Goal: Task Accomplishment & Management: Manage account settings

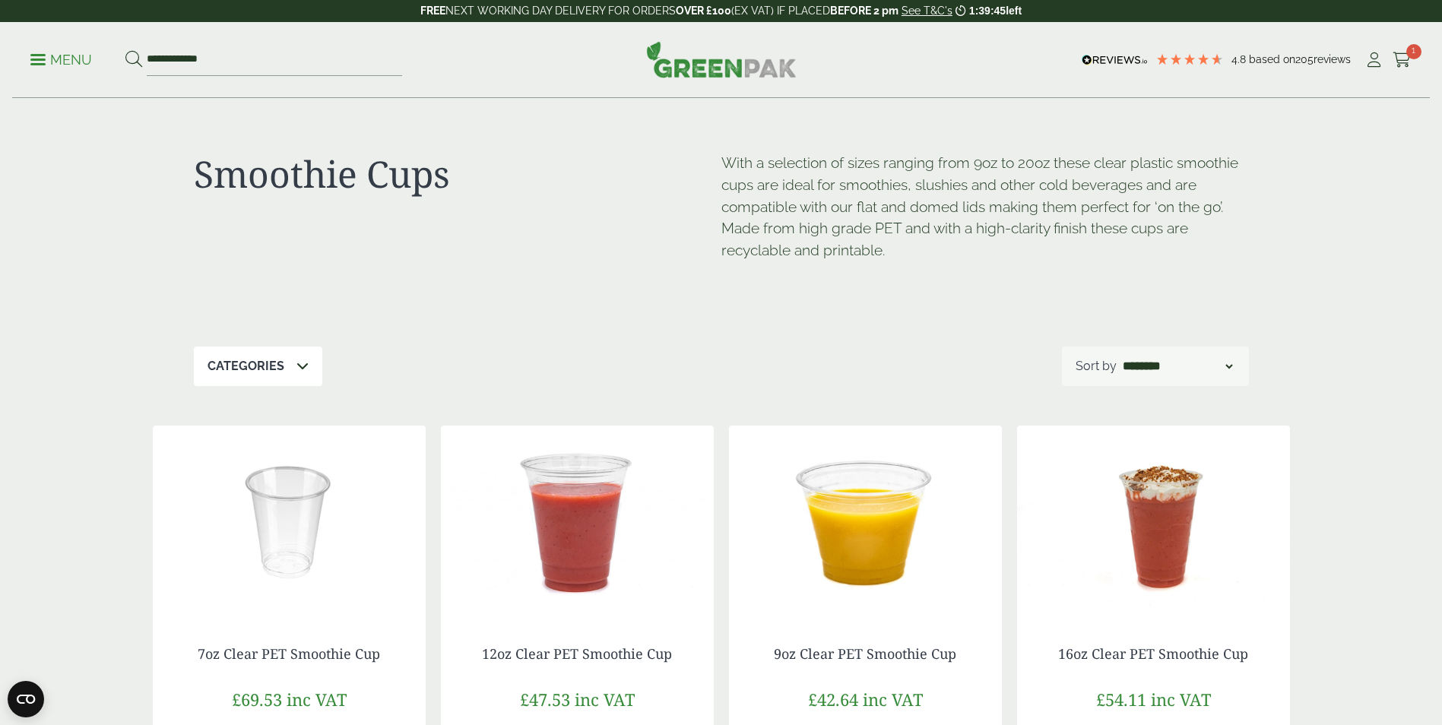
scroll to position [228, 0]
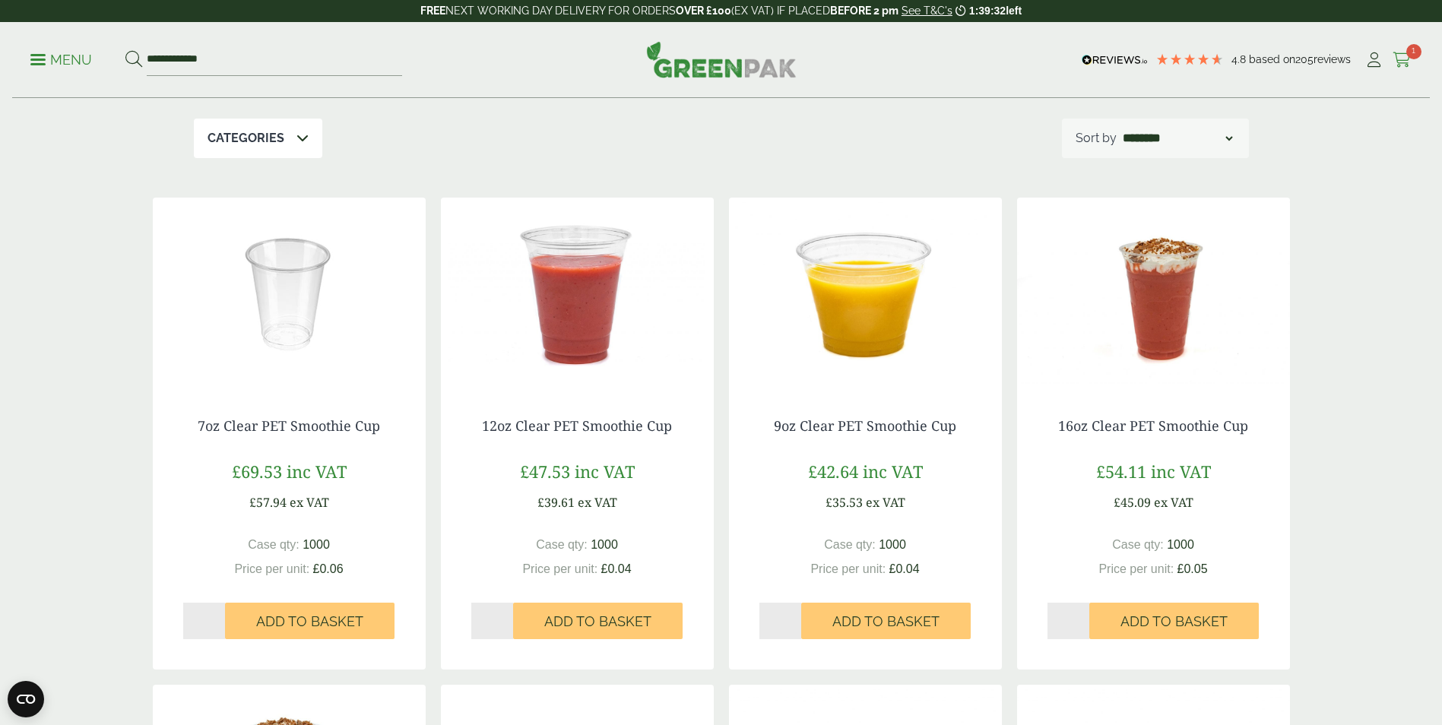
click at [1408, 53] on span "1" at bounding box center [1413, 51] width 15 height 15
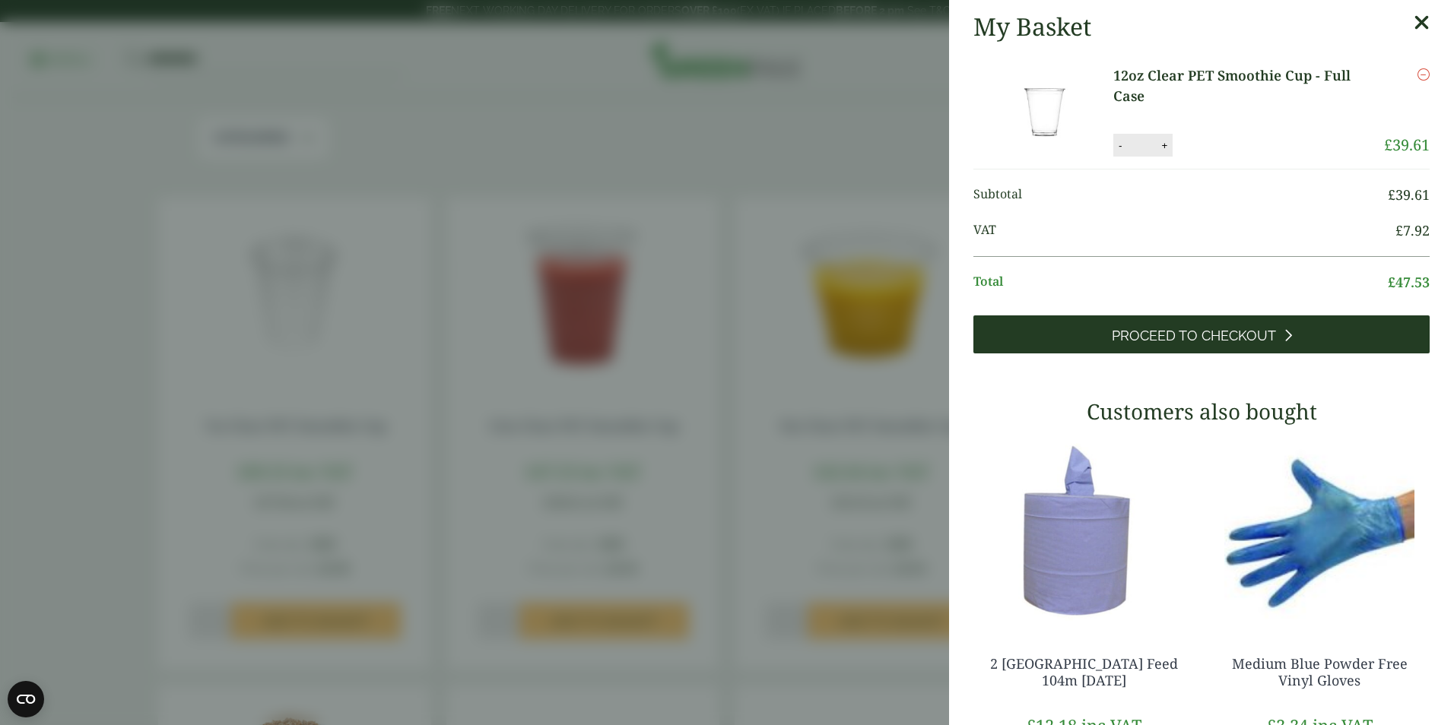
click at [1279, 334] on link "Proceed to Checkout" at bounding box center [1201, 334] width 456 height 38
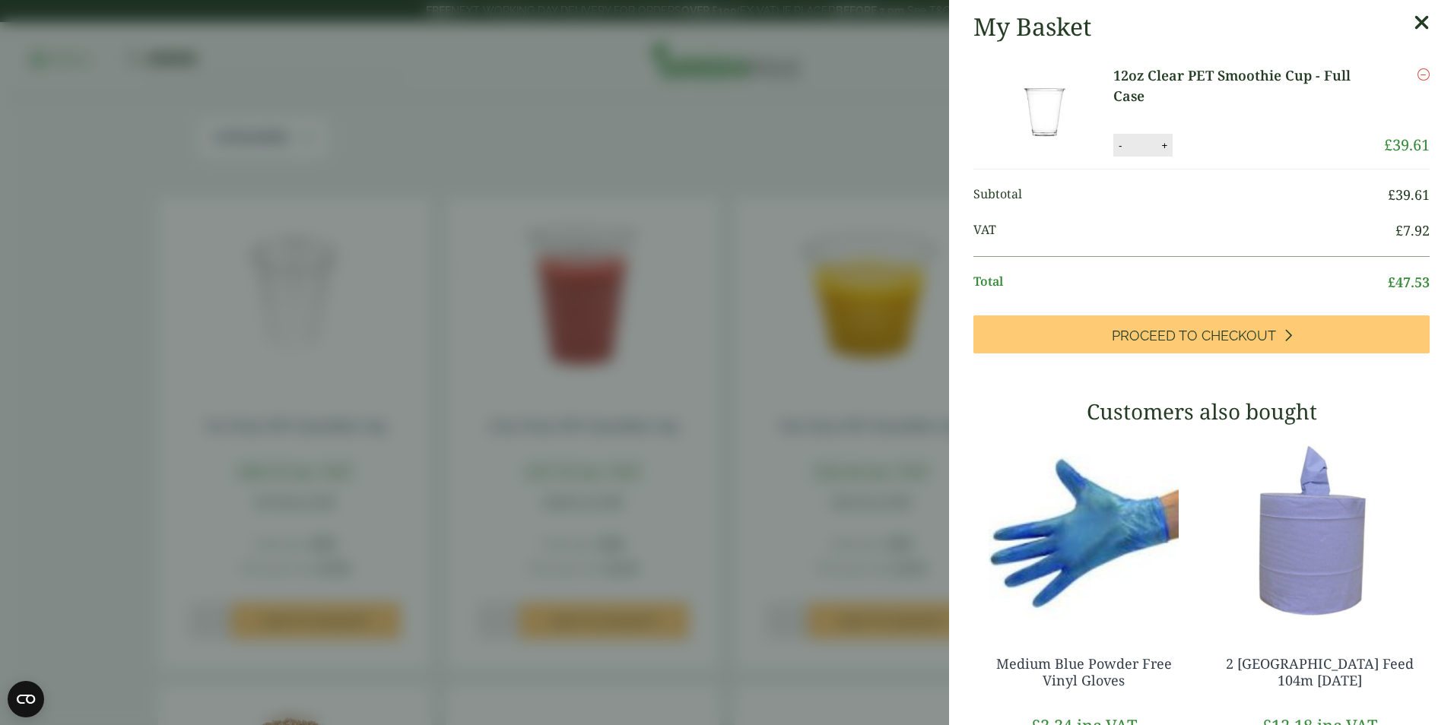
click at [1413, 13] on icon at bounding box center [1421, 22] width 16 height 21
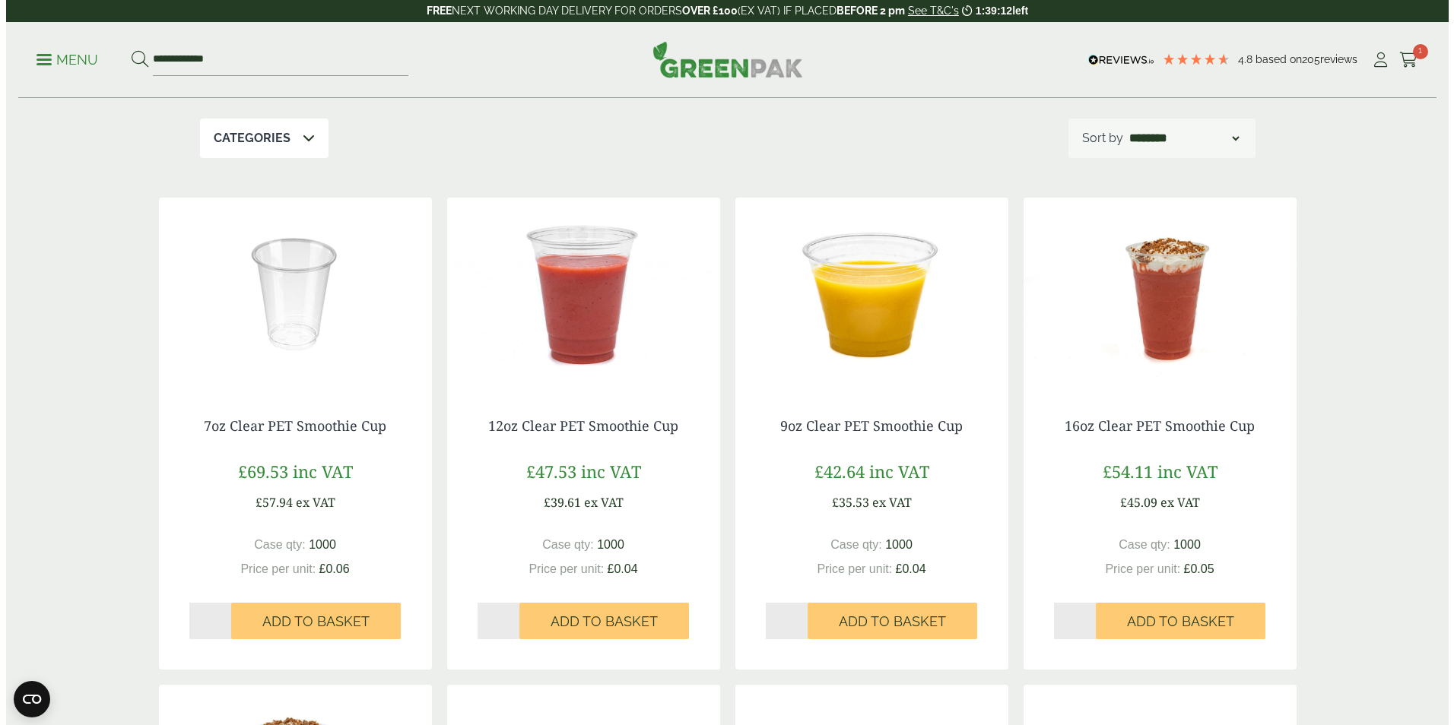
scroll to position [0, 0]
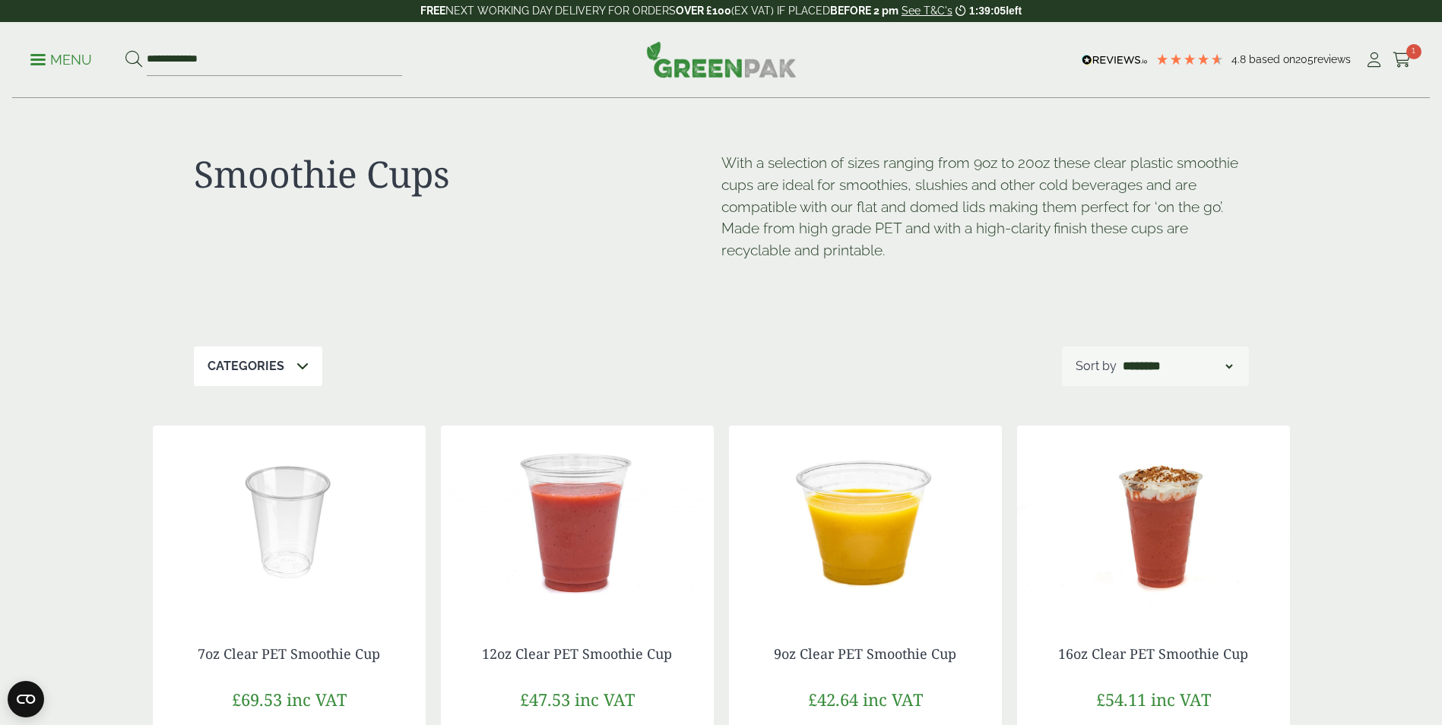
click at [36, 59] on span at bounding box center [37, 60] width 15 height 2
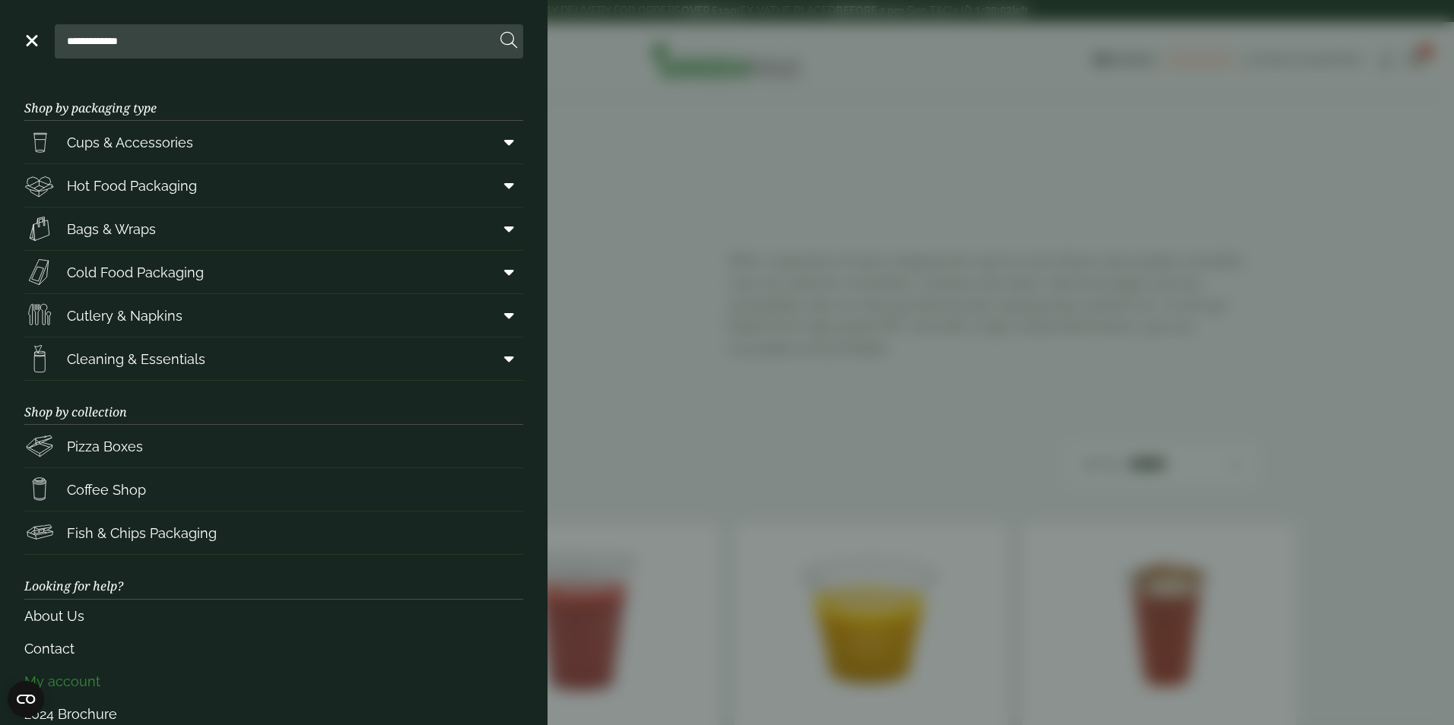
click at [78, 677] on link "My account" at bounding box center [273, 681] width 499 height 33
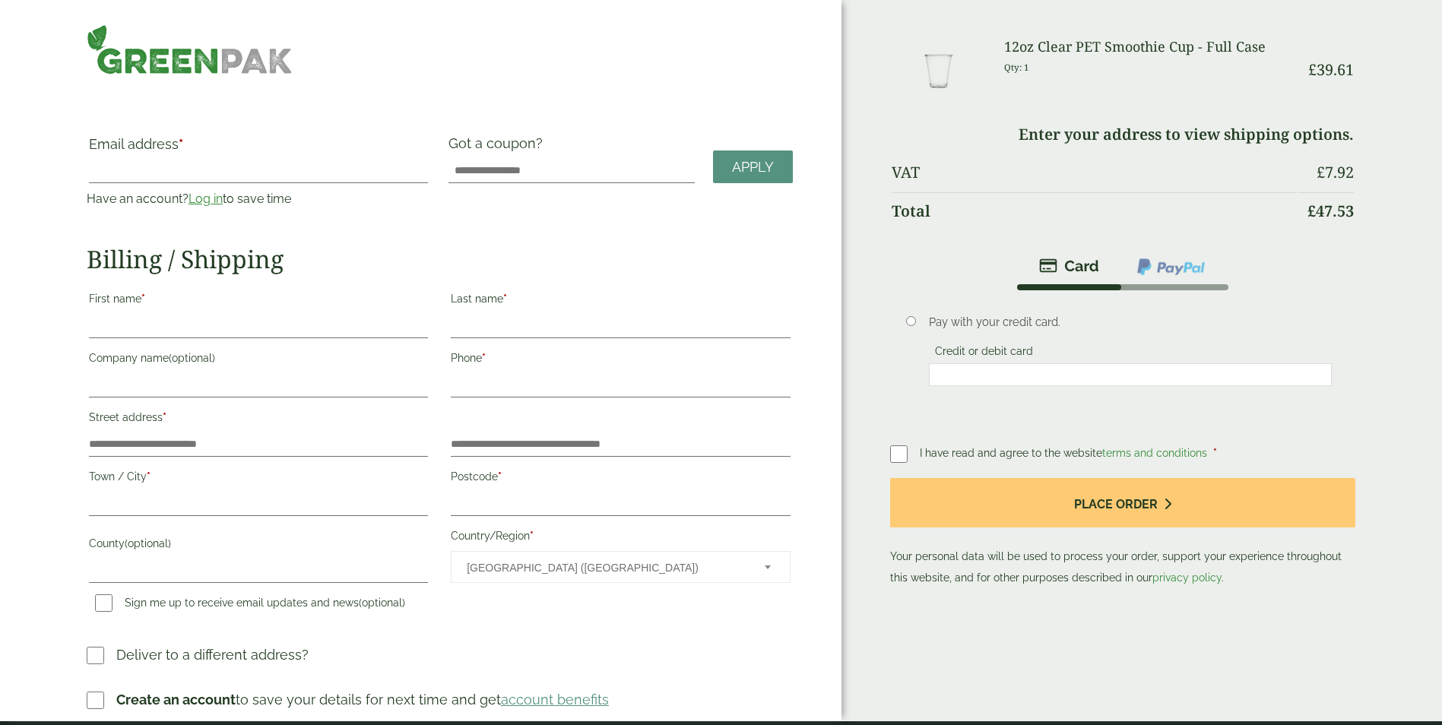
click at [878, 69] on div "Order Summary Item Ammount 12oz Clear PET Smoothie Cup - Full Case Qty: 1 £ 39.…" at bounding box center [1142, 360] width 601 height 721
click at [1121, 636] on div "Order Summary Item Ammount 12oz Clear PET Smoothie Cup - Full Case Qty: 1 £ 39.…" at bounding box center [1142, 360] width 601 height 721
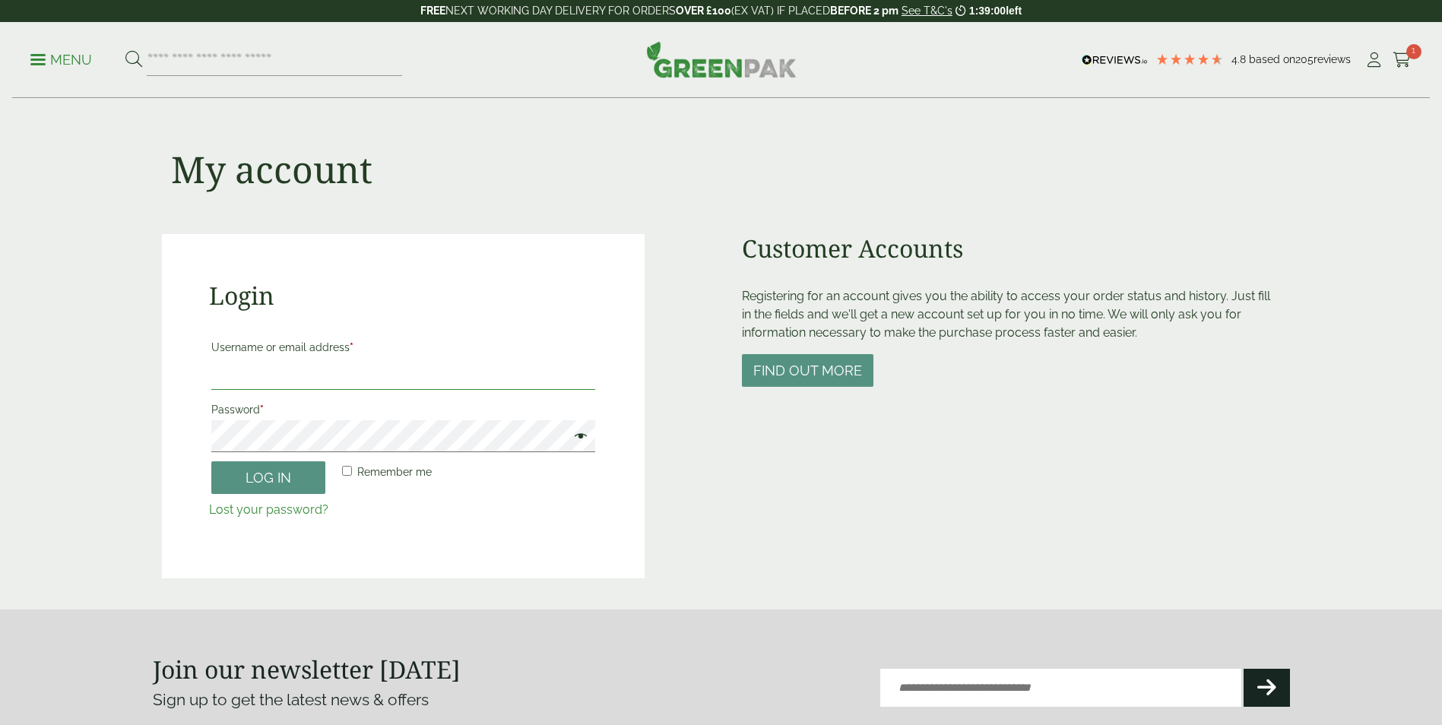
click at [343, 373] on input "Username or email address *" at bounding box center [403, 374] width 384 height 32
click at [211, 461] on button "Log in" at bounding box center [268, 477] width 114 height 33
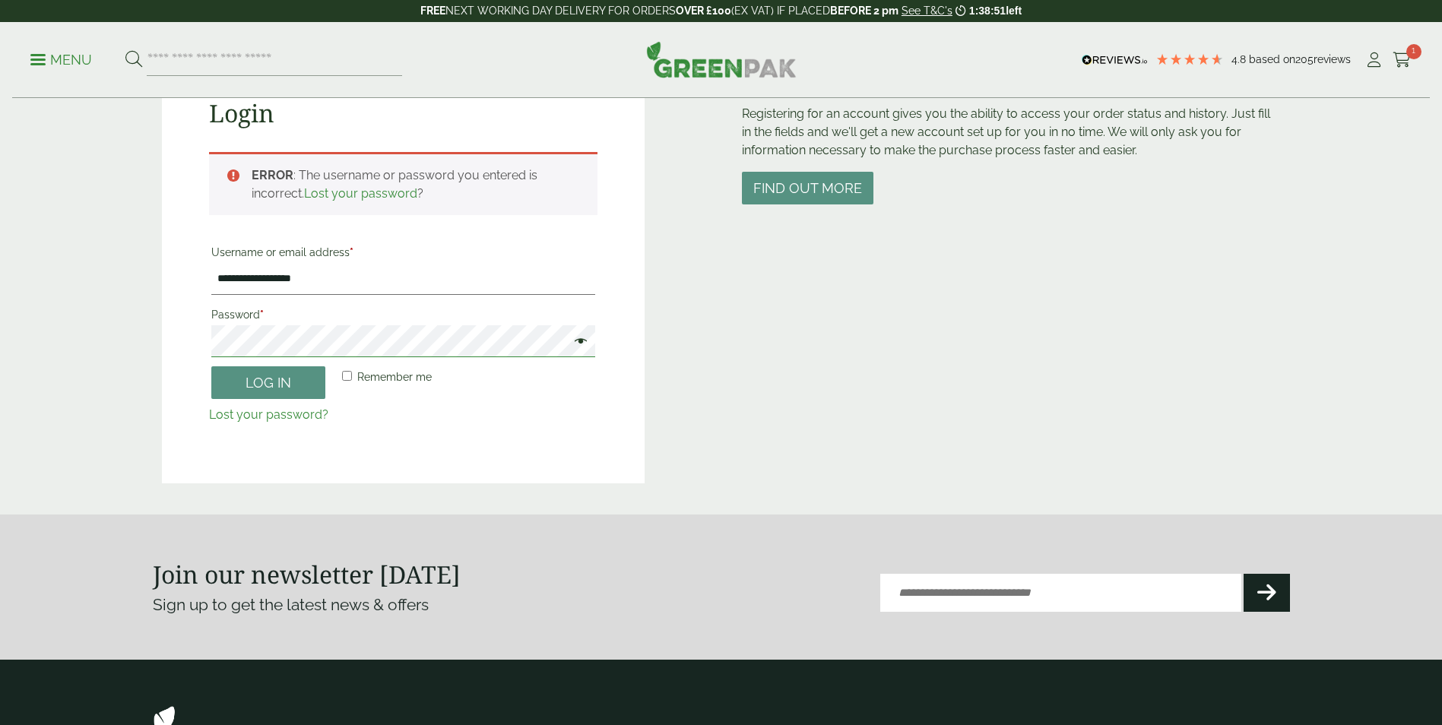
scroll to position [106, 0]
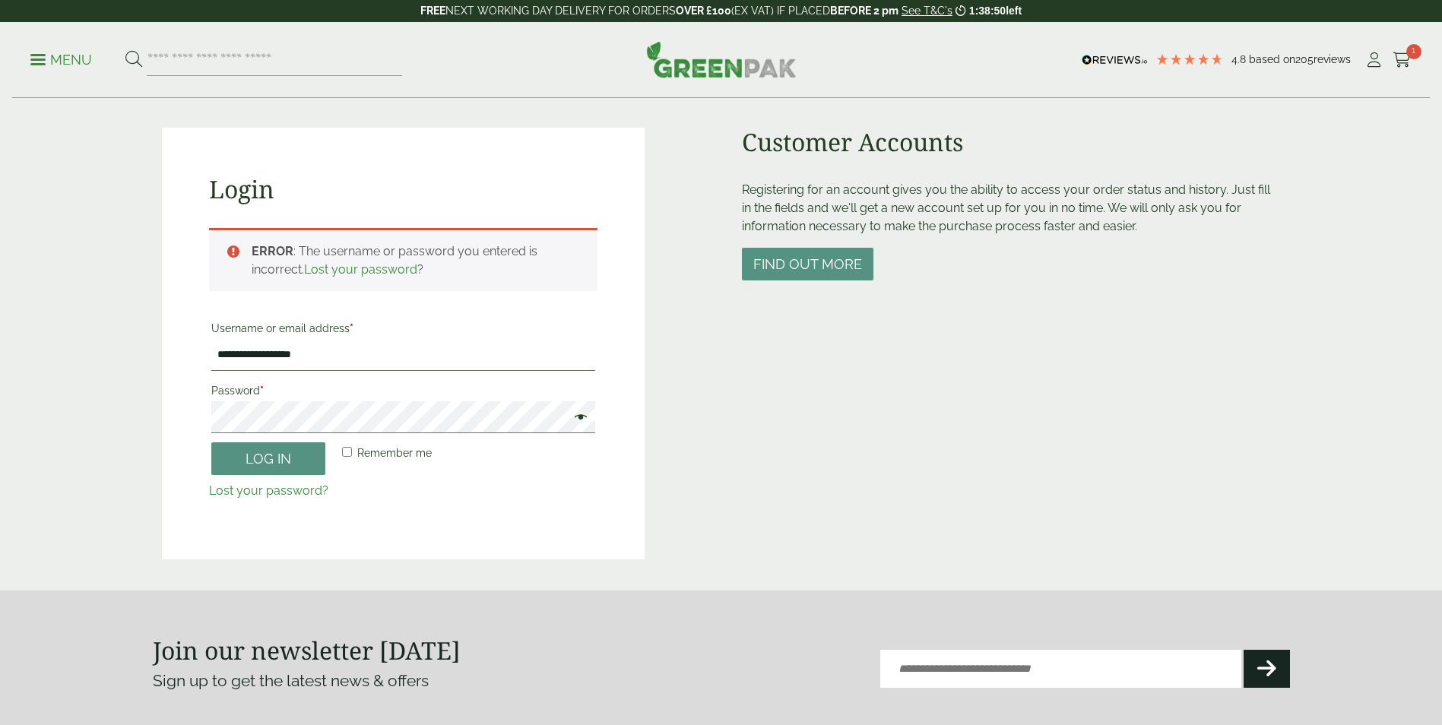
click at [343, 360] on input "**********" at bounding box center [403, 355] width 384 height 32
type input "**********"
click at [293, 461] on button "Log in" at bounding box center [268, 458] width 114 height 33
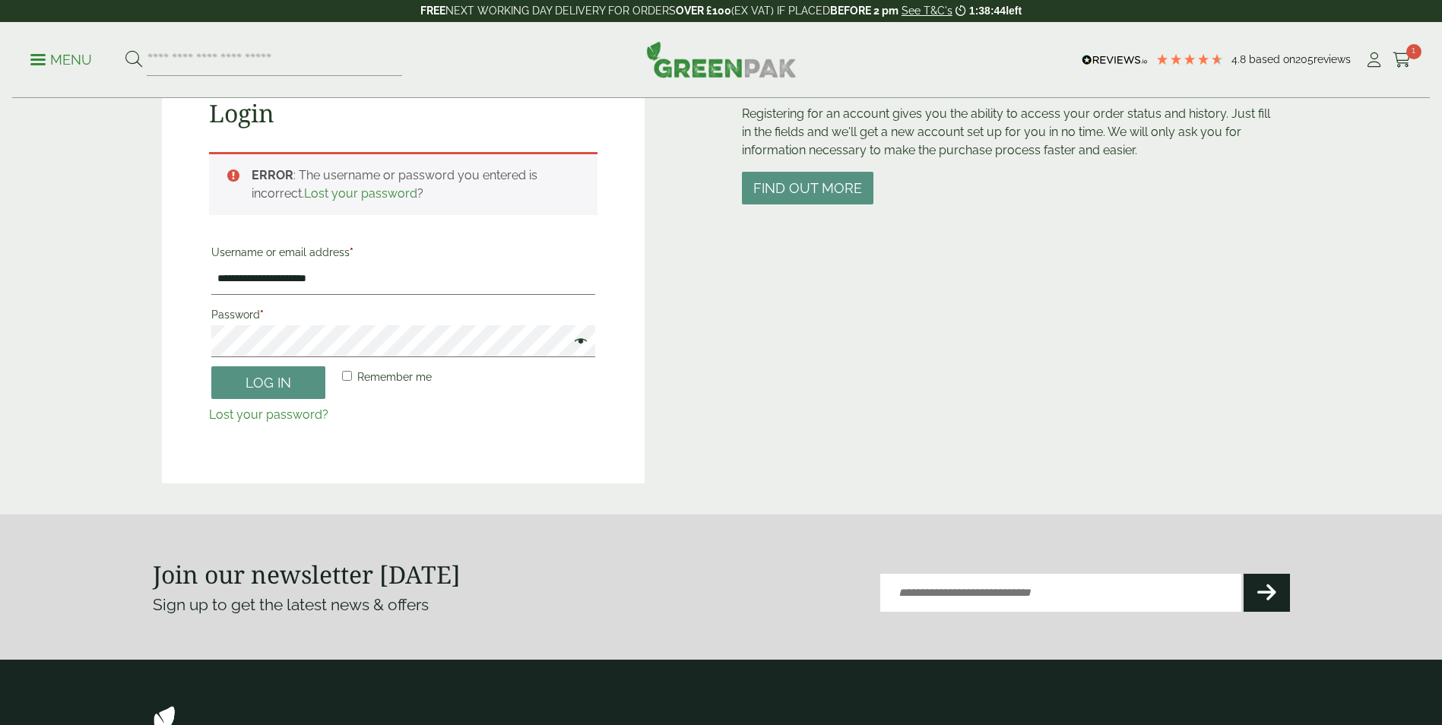
scroll to position [0, 0]
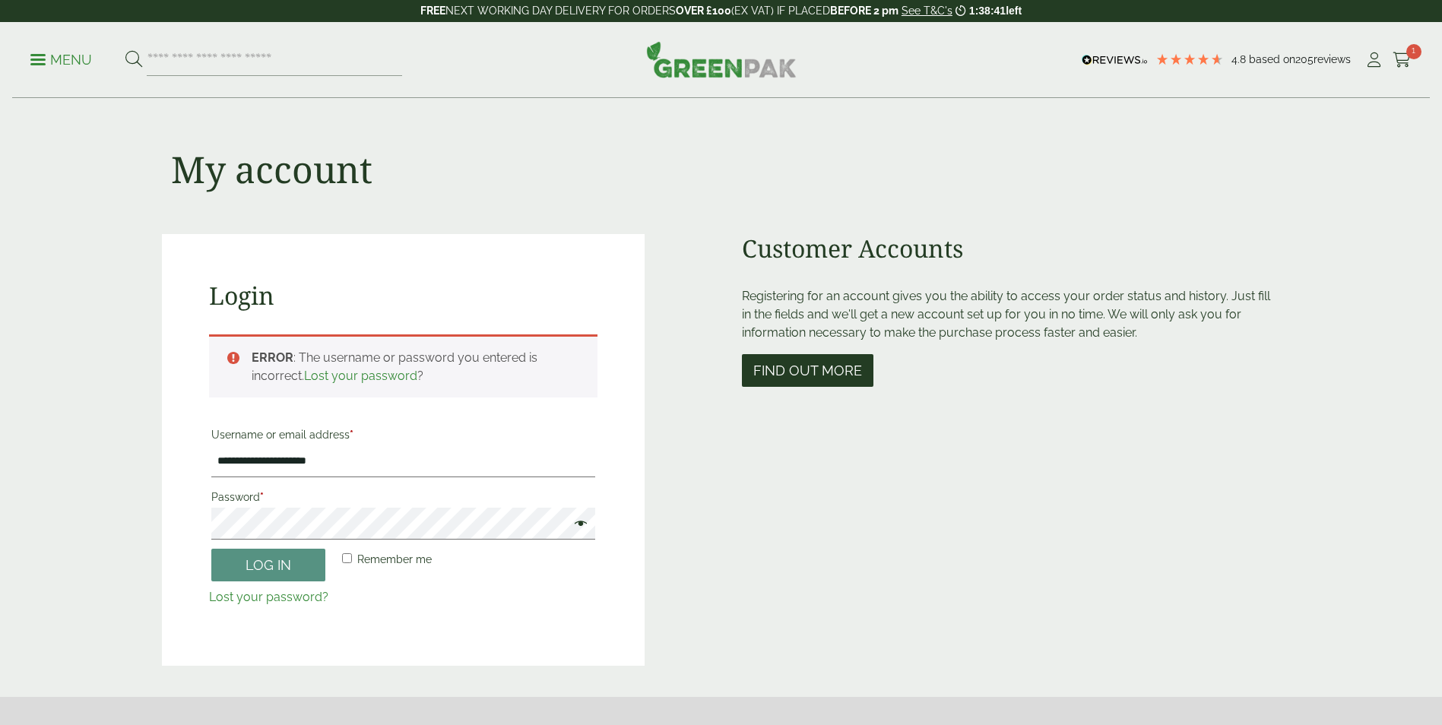
click at [791, 371] on button "Find out more" at bounding box center [808, 370] width 132 height 33
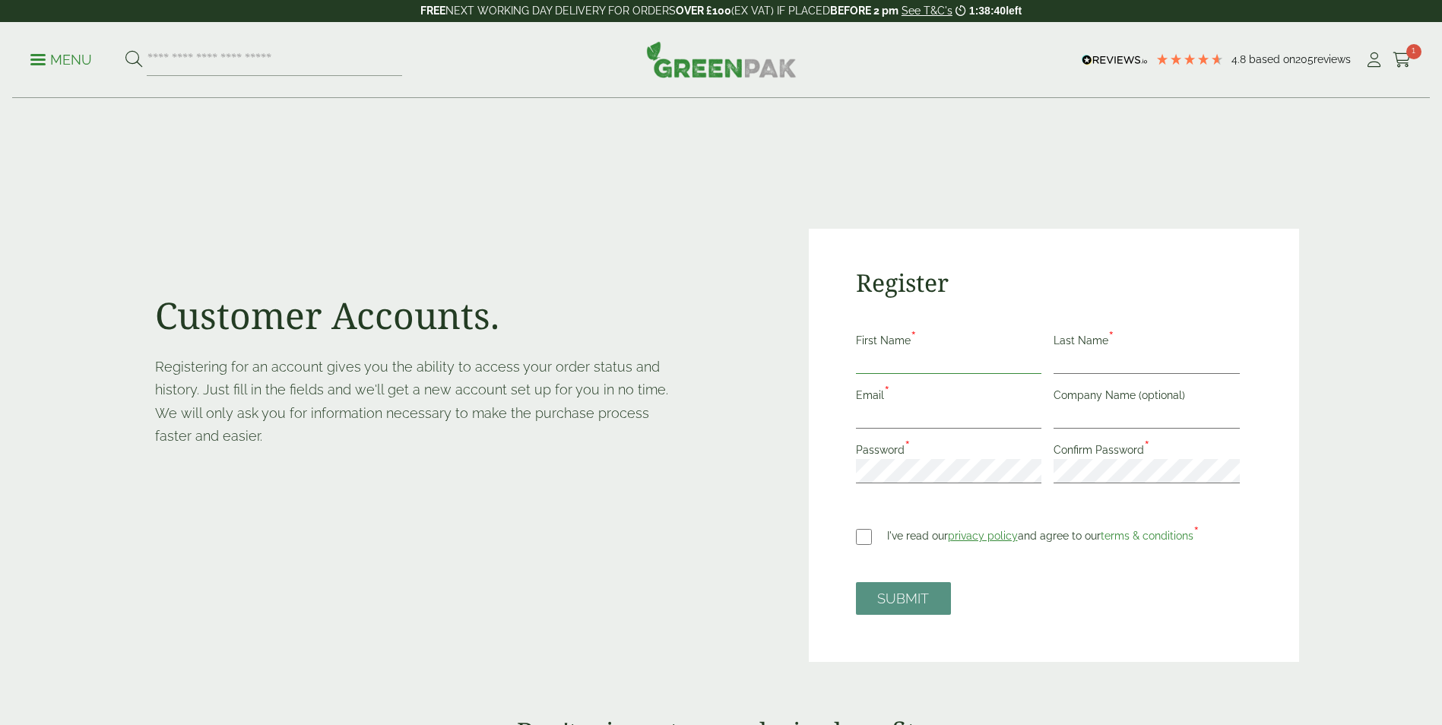
click at [865, 365] on input "First Name *" at bounding box center [949, 362] width 186 height 24
type input "*****"
type input "****"
click at [927, 423] on input "Email *" at bounding box center [949, 416] width 186 height 24
type input "**********"
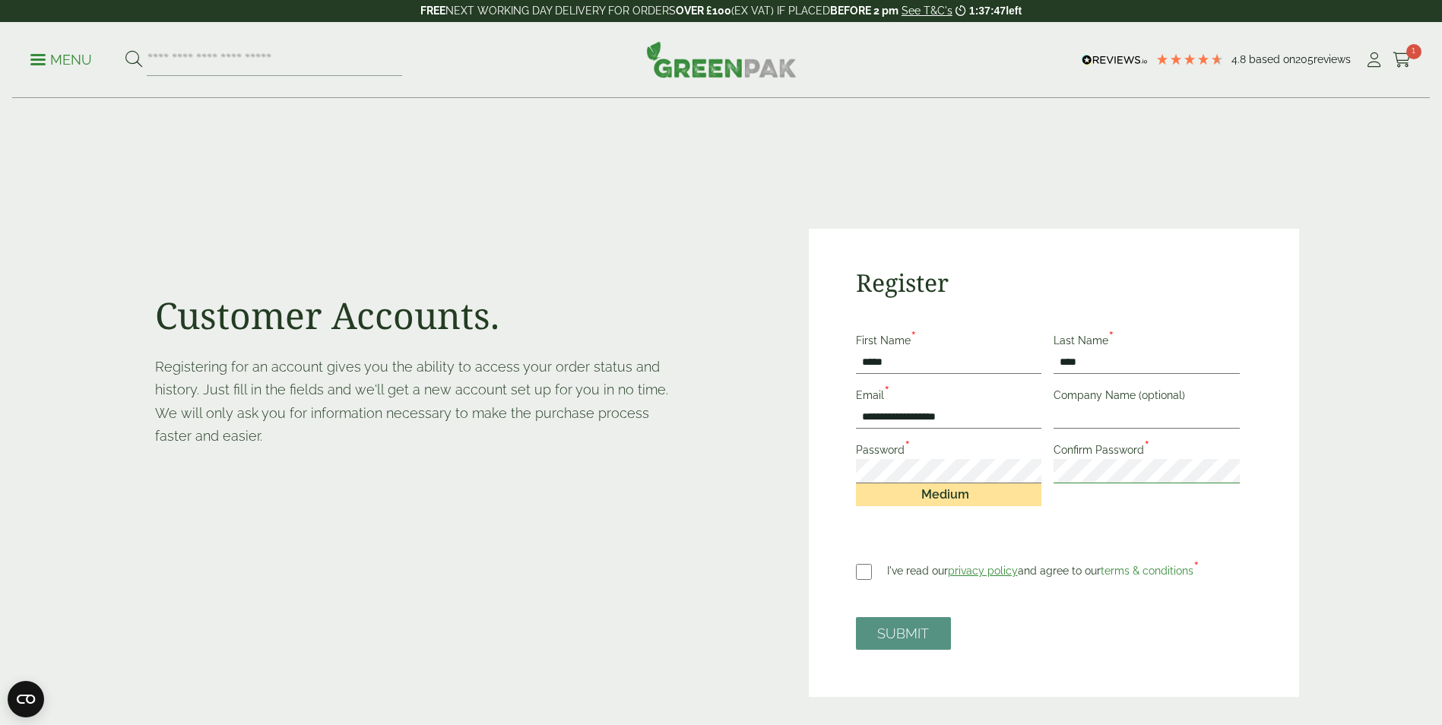
click at [856, 617] on button "SUBMIT" at bounding box center [903, 633] width 95 height 33
click at [896, 631] on button "SUBMIT" at bounding box center [903, 633] width 95 height 33
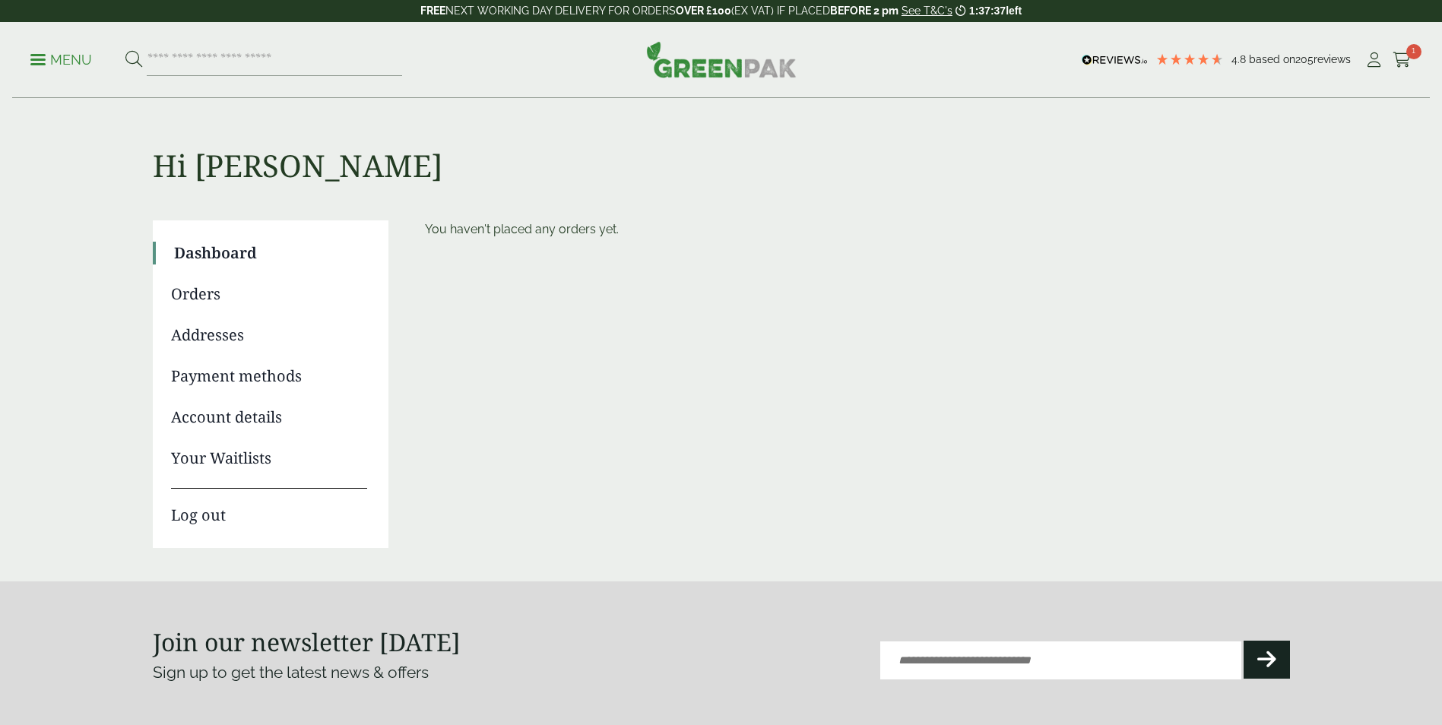
click at [206, 417] on link "Account details" at bounding box center [269, 417] width 196 height 23
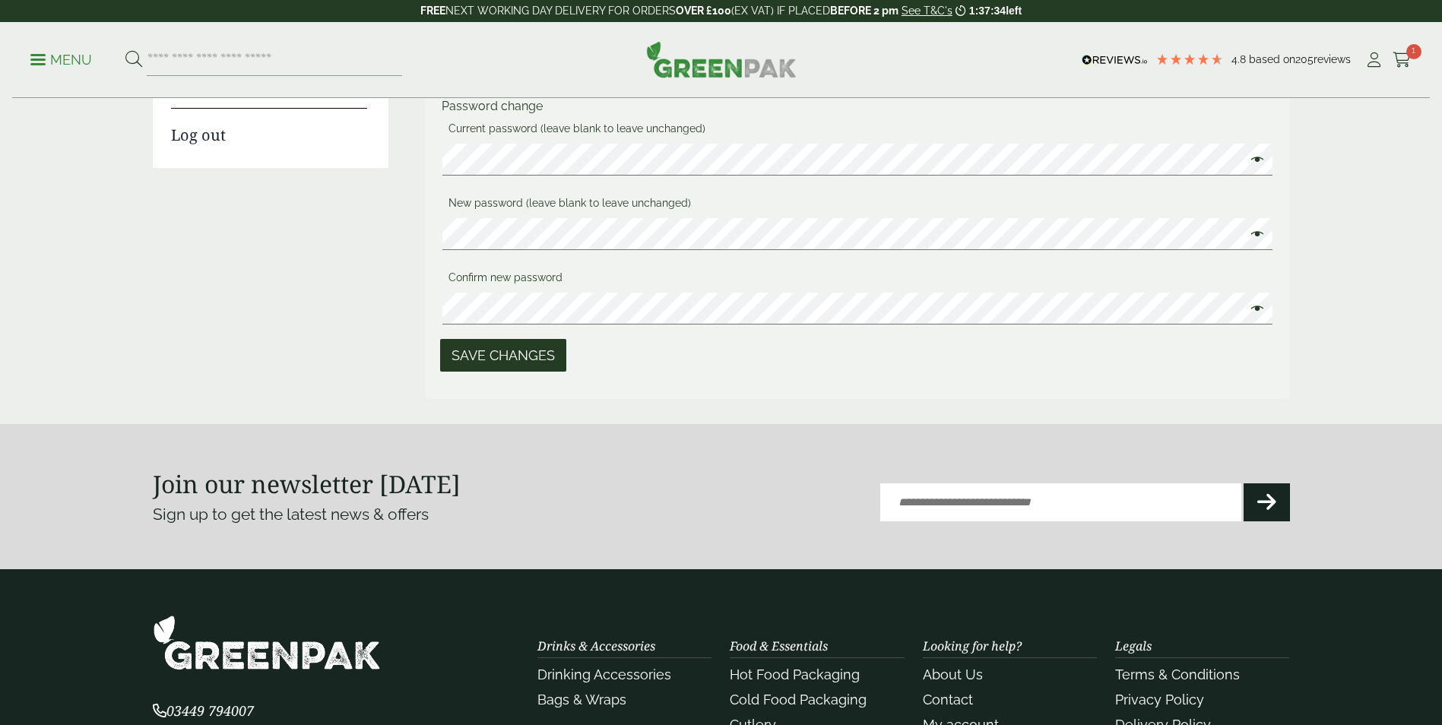
scroll to position [76, 0]
